Goal: Check status: Check status

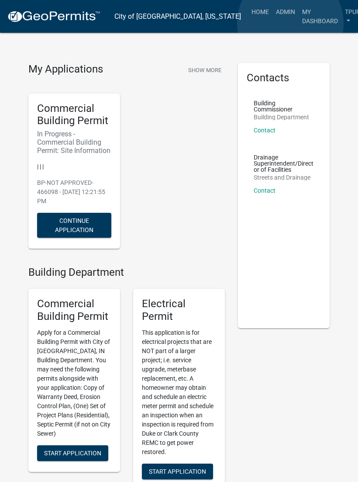
click at [299, 23] on link "My Dashboard" at bounding box center [320, 16] width 43 height 26
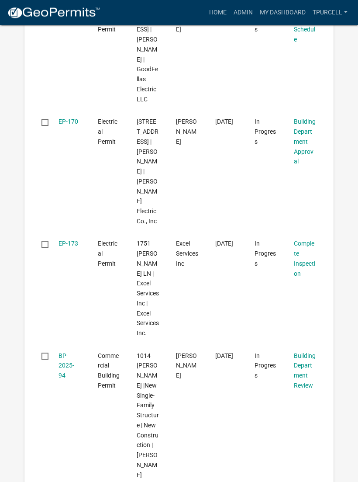
scroll to position [1187, 0]
click at [71, 240] on link "EP-173" at bounding box center [69, 243] width 20 height 7
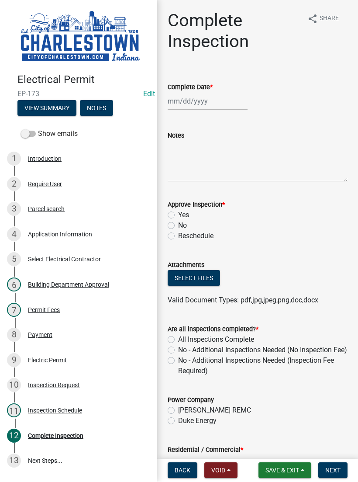
click at [59, 104] on button "View Summary" at bounding box center [46, 109] width 59 height 16
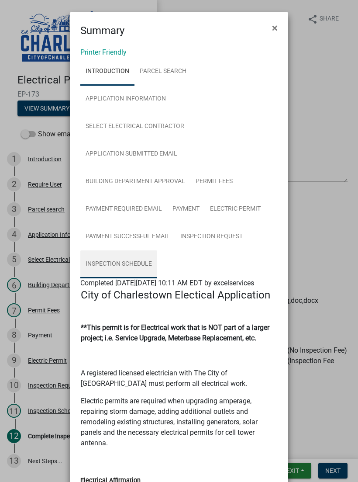
click at [135, 267] on link "Inspection Schedule" at bounding box center [118, 264] width 77 height 28
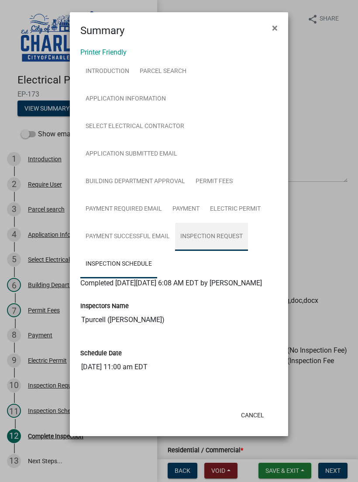
click at [217, 230] on link "Inspection Request" at bounding box center [211, 237] width 73 height 28
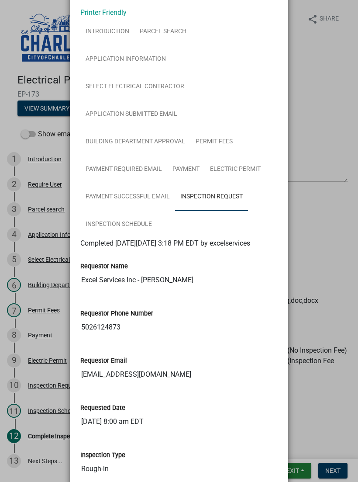
scroll to position [48, 0]
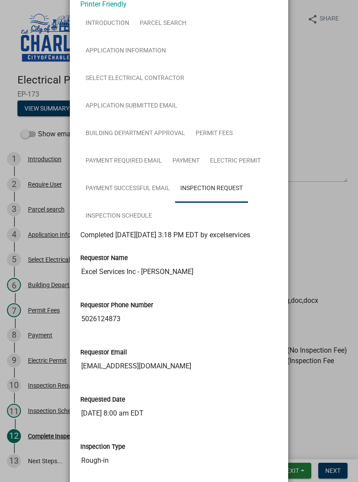
click at [318, 415] on ngb-modal-window "Summary × Printer Friendly Introduction Parcel search Application Information S…" at bounding box center [179, 241] width 358 height 482
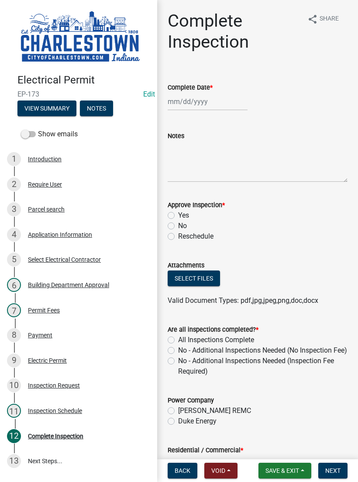
click at [289, 469] on span "Save & Exit" at bounding box center [283, 470] width 34 height 7
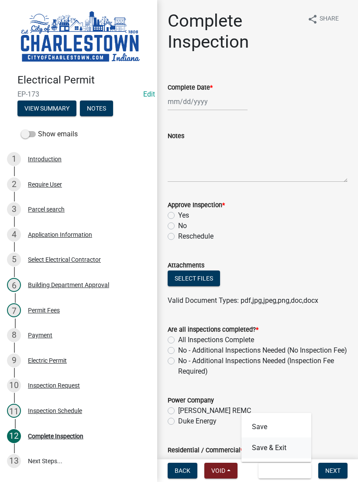
click at [279, 447] on button "Save & Exit" at bounding box center [277, 448] width 70 height 21
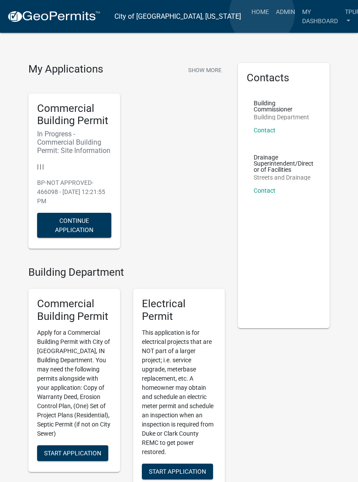
click at [273, 14] on link "Admin" at bounding box center [286, 11] width 26 height 17
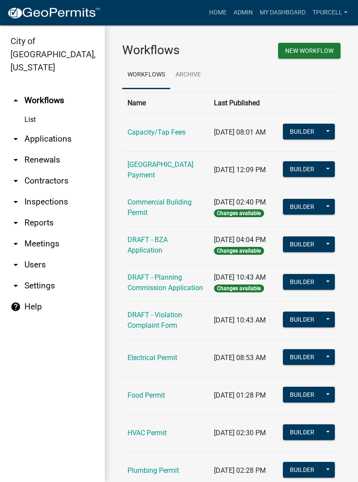
click at [63, 129] on link "arrow_drop_down Applications" at bounding box center [52, 139] width 105 height 21
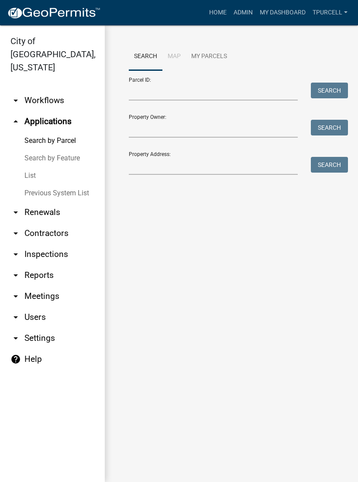
click at [39, 167] on link "List" at bounding box center [52, 175] width 105 height 17
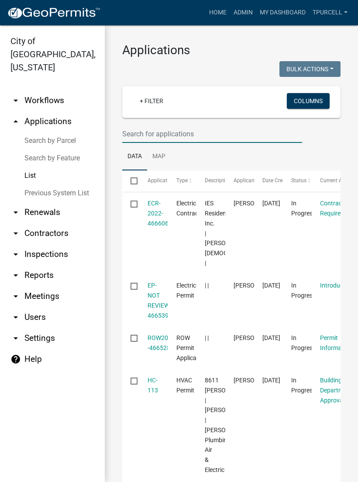
click at [179, 136] on input "text" at bounding box center [212, 134] width 180 height 18
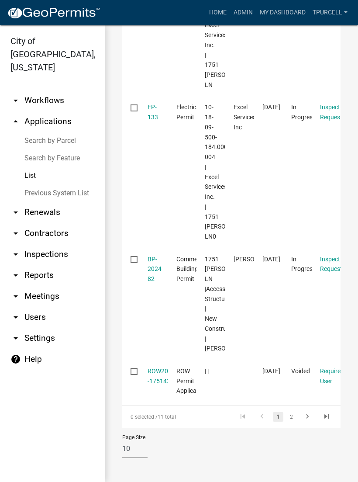
scroll to position [973, 0]
type input "1751"
click at [160, 256] on link "BP-2024-82" at bounding box center [156, 269] width 16 height 27
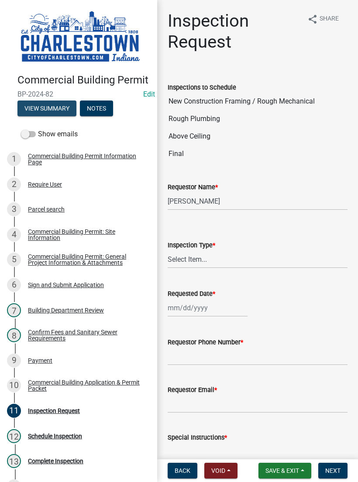
click at [64, 106] on button "View Summary" at bounding box center [46, 109] width 59 height 16
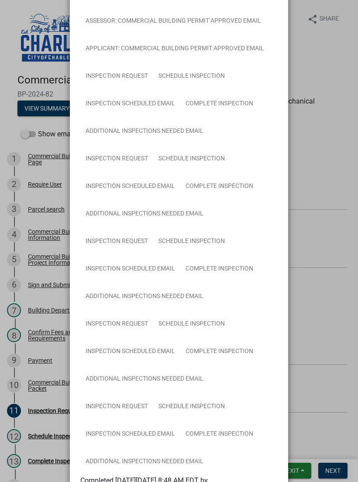
scroll to position [371, 0]
click at [238, 264] on link "Complete Inspection" at bounding box center [220, 270] width 78 height 28
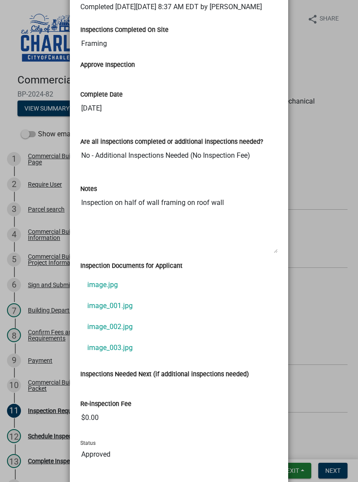
scroll to position [847, 0]
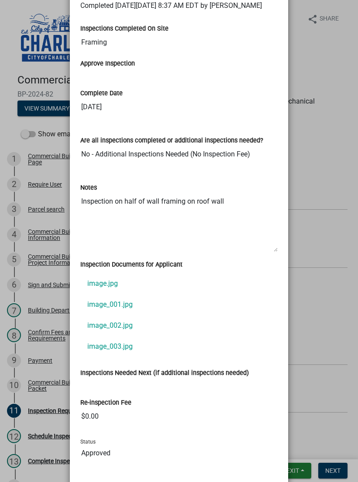
click at [120, 315] on link "image_001.jpg" at bounding box center [179, 304] width 198 height 21
click at [325, 230] on ngb-modal-window "Summary × Printer Friendly Commercial Building Permit Information Page Parcel s…" at bounding box center [179, 241] width 358 height 482
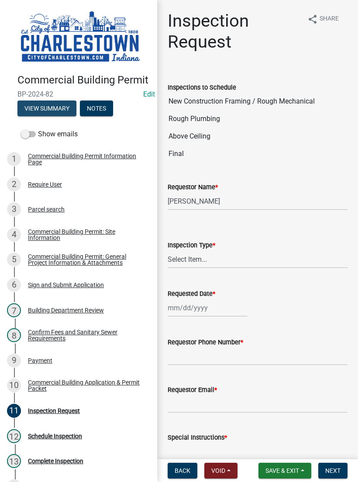
click at [66, 101] on button "View Summary" at bounding box center [46, 109] width 59 height 16
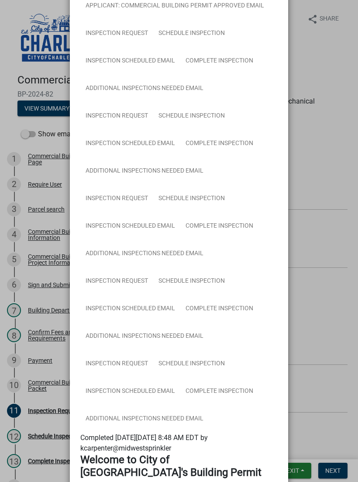
scroll to position [415, 0]
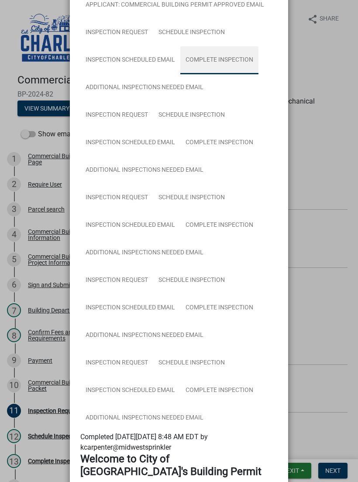
click at [225, 58] on link "Complete Inspection" at bounding box center [220, 60] width 78 height 28
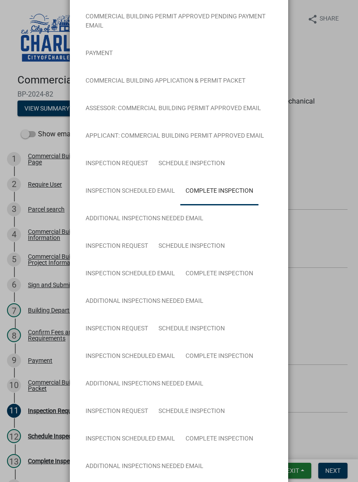
scroll to position [264, 0]
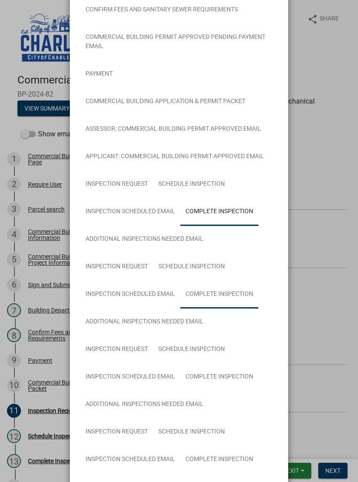
click at [217, 297] on link "Complete Inspection" at bounding box center [220, 295] width 78 height 28
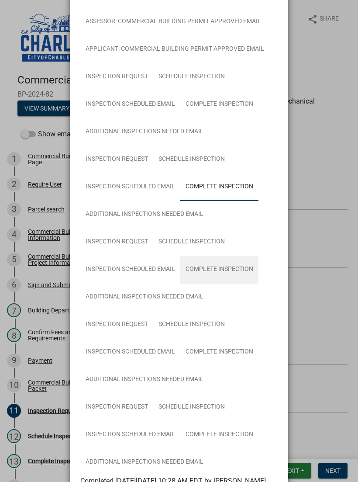
scroll to position [374, 0]
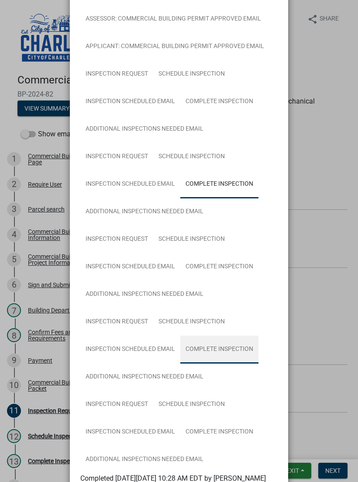
click at [223, 348] on link "Complete Inspection" at bounding box center [220, 350] width 78 height 28
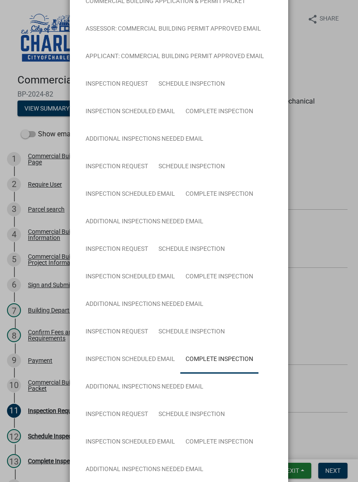
scroll to position [363, 0]
click at [329, 55] on ngb-modal-window "Summary × Printer Friendly Commercial Building Permit Information Page Parcel s…" at bounding box center [179, 241] width 358 height 482
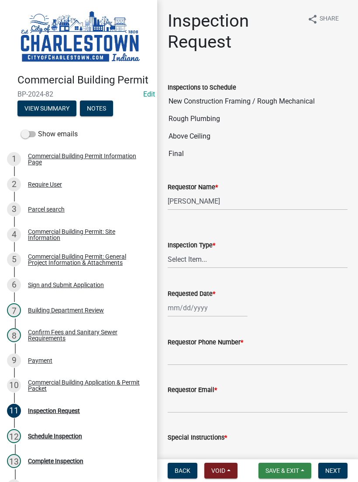
click at [290, 468] on span "Save & Exit" at bounding box center [283, 470] width 34 height 7
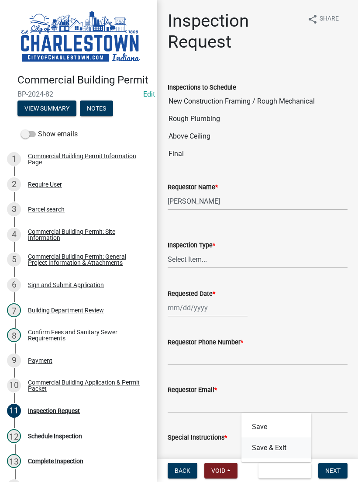
click at [273, 446] on button "Save & Exit" at bounding box center [277, 448] width 70 height 21
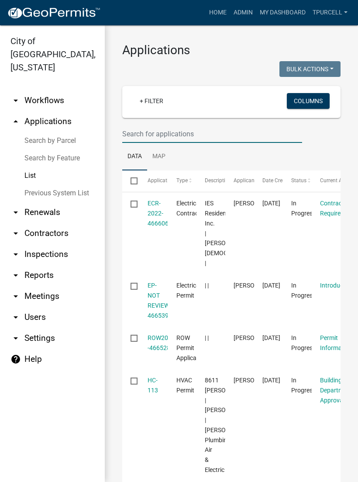
click at [173, 131] on input "text" at bounding box center [212, 134] width 180 height 18
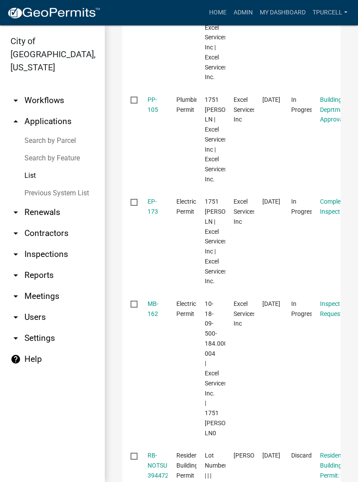
scroll to position [208, 0]
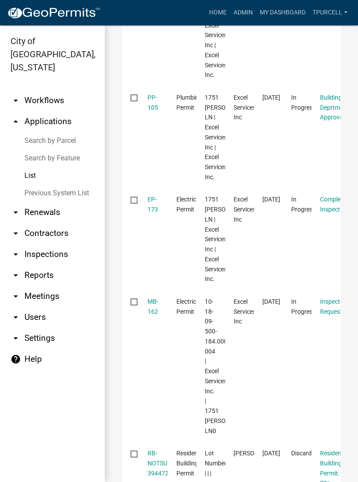
type input "1751"
click at [153, 211] on link "EP-173" at bounding box center [153, 204] width 10 height 17
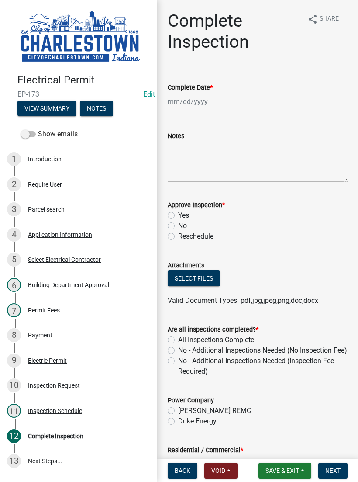
click at [63, 103] on button "View Summary" at bounding box center [46, 109] width 59 height 16
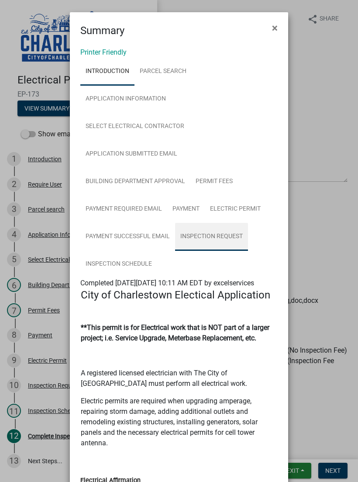
click at [221, 236] on link "Inspection Request" at bounding box center [211, 237] width 73 height 28
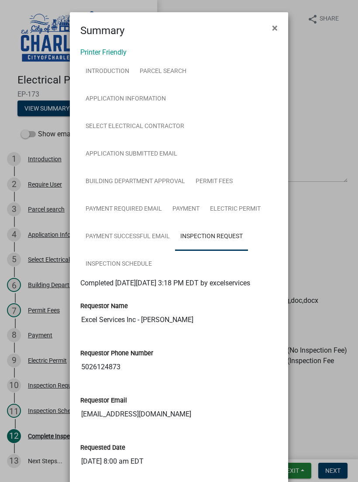
click at [334, 423] on ngb-modal-window "Summary × Printer Friendly Introduction Parcel search Application Information S…" at bounding box center [179, 241] width 358 height 482
